Goal: Task Accomplishment & Management: Complete application form

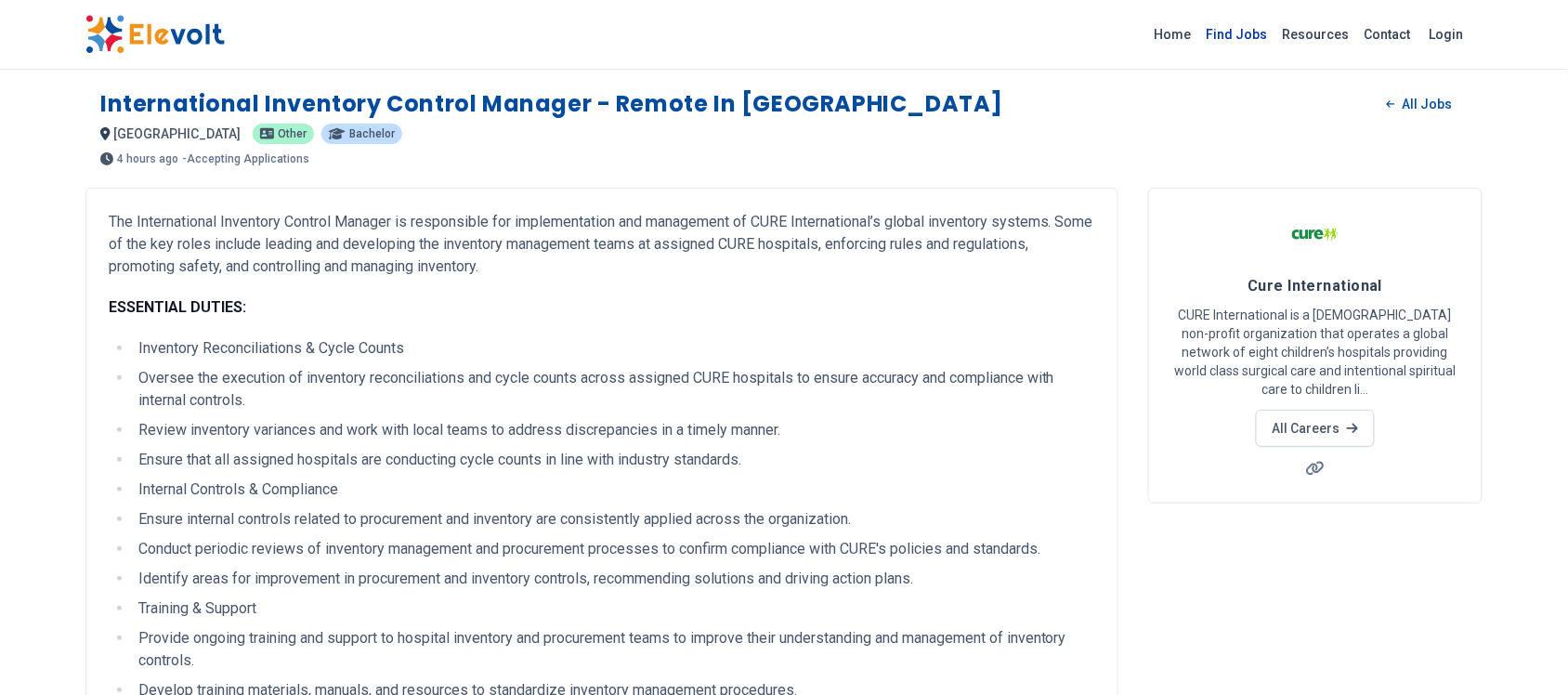
click at [1246, 38] on link "Find Jobs" at bounding box center [1238, 33] width 76 height 30
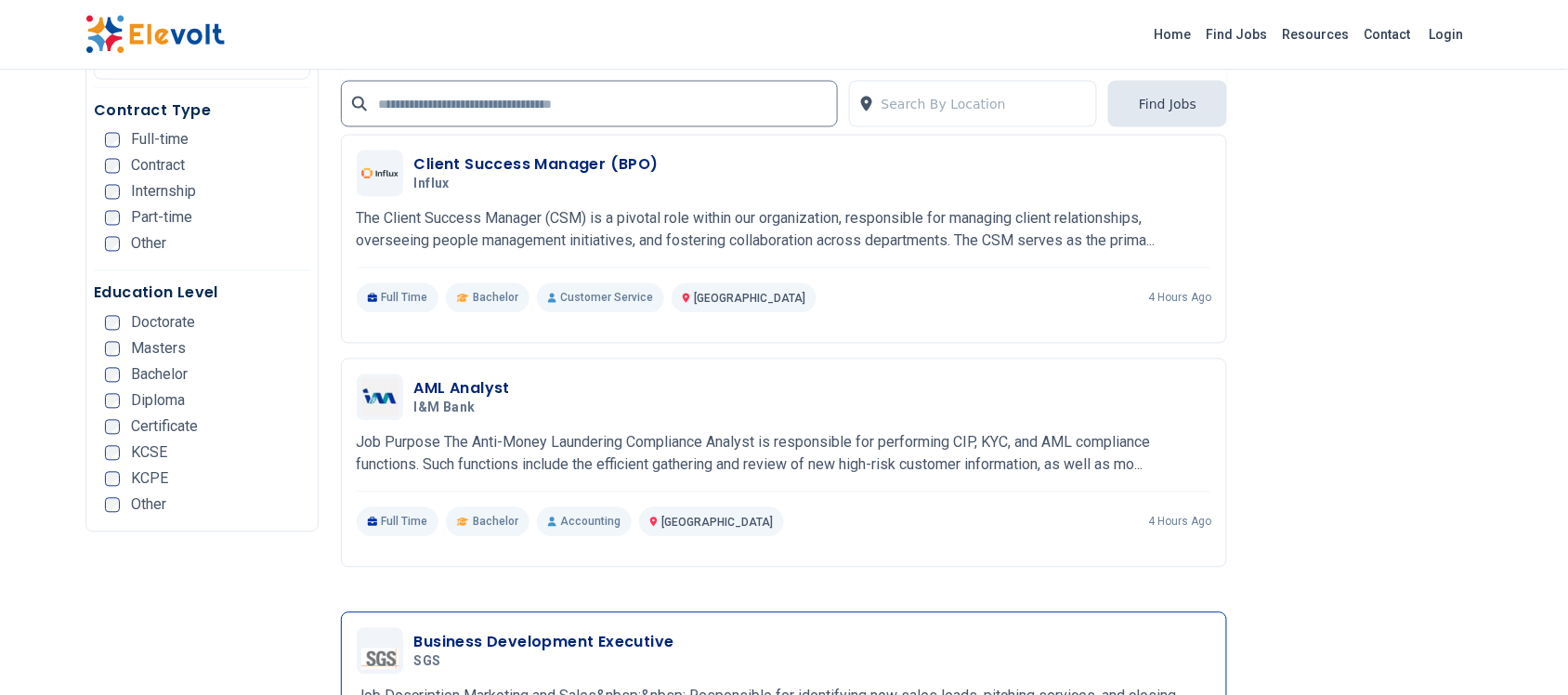
scroll to position [3019, 0]
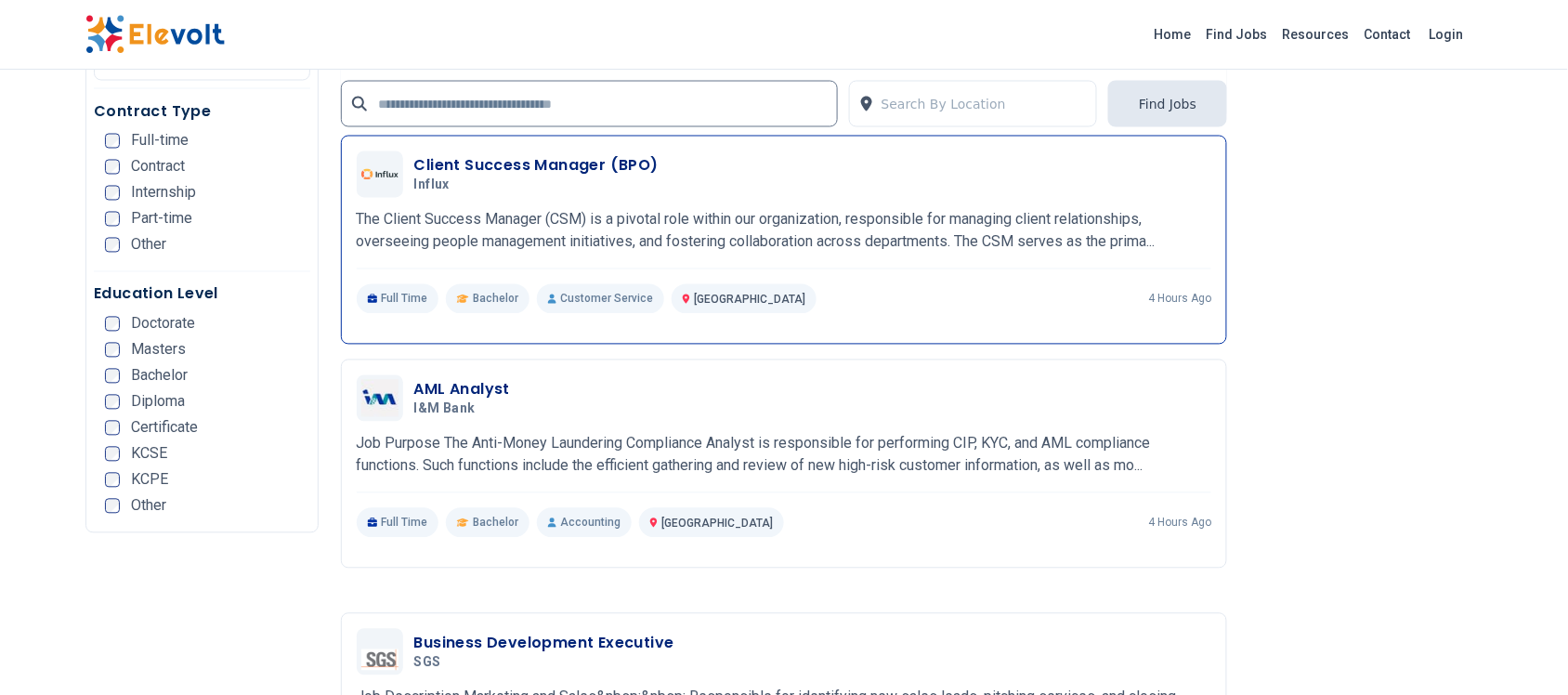
click at [553, 155] on h3 "Client Success Manager (BPO)" at bounding box center [537, 165] width 244 height 22
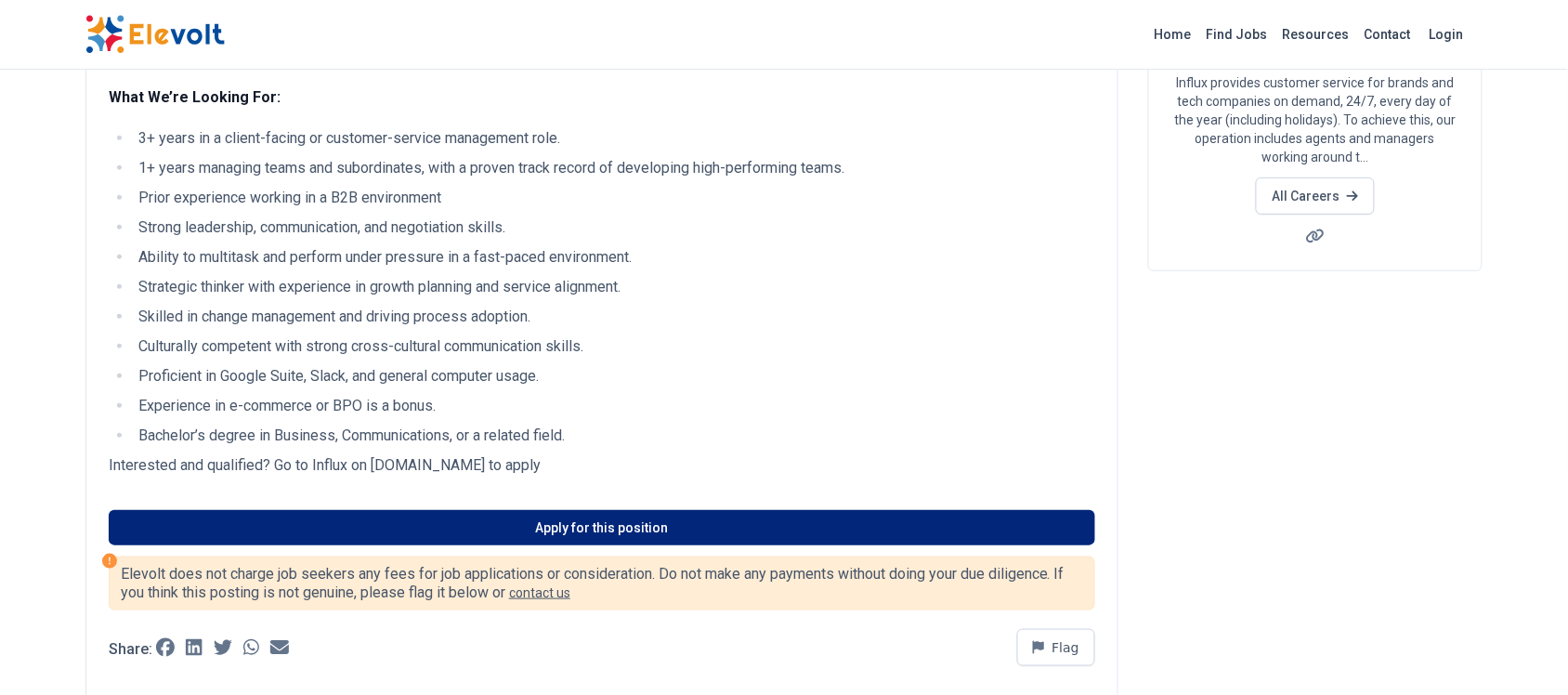
click at [571, 523] on link "Apply for this position" at bounding box center [602, 527] width 986 height 35
